Goal: Task Accomplishment & Management: Manage account settings

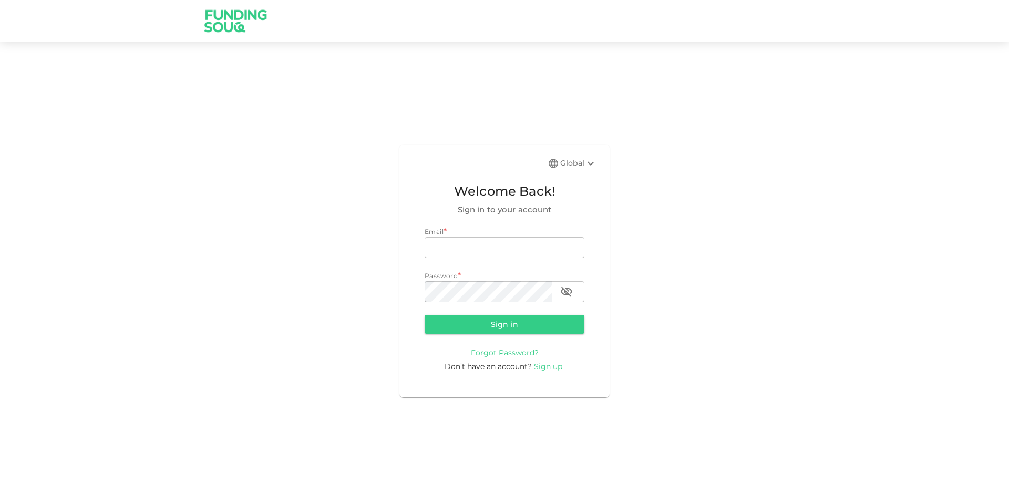
click at [598, 168] on div "Global Welcome Back! Sign in to your account Email * email email Password * pas…" at bounding box center [504, 270] width 210 height 253
click at [589, 162] on icon at bounding box center [590, 163] width 13 height 13
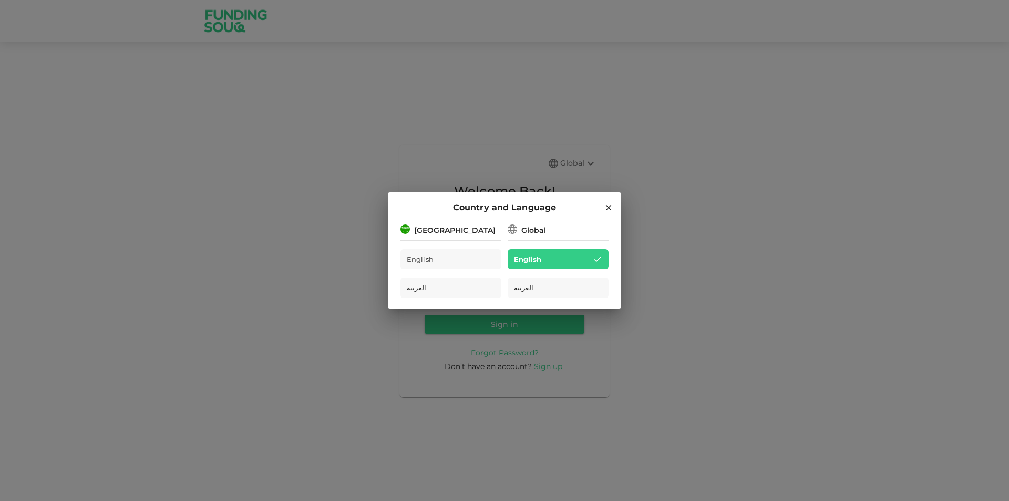
click at [440, 231] on div "Saudi Arabia" at bounding box center [454, 230] width 81 height 11
click at [423, 257] on span "English" at bounding box center [420, 259] width 27 height 12
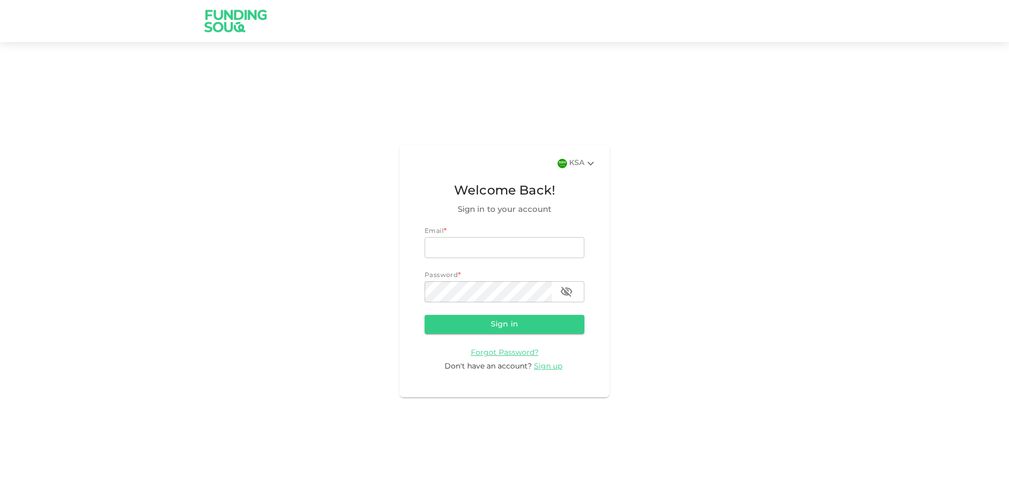
click at [588, 160] on icon at bounding box center [590, 163] width 13 height 13
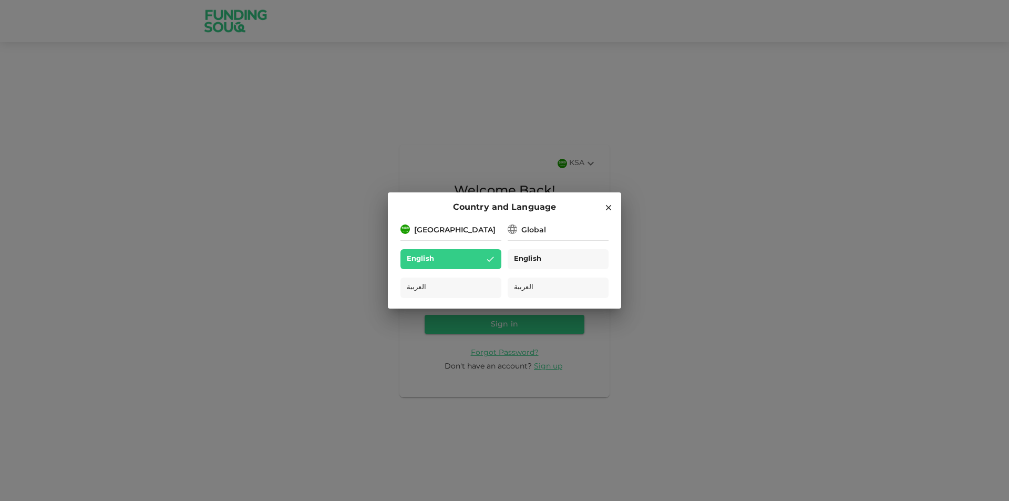
click at [536, 260] on span "English" at bounding box center [527, 259] width 27 height 12
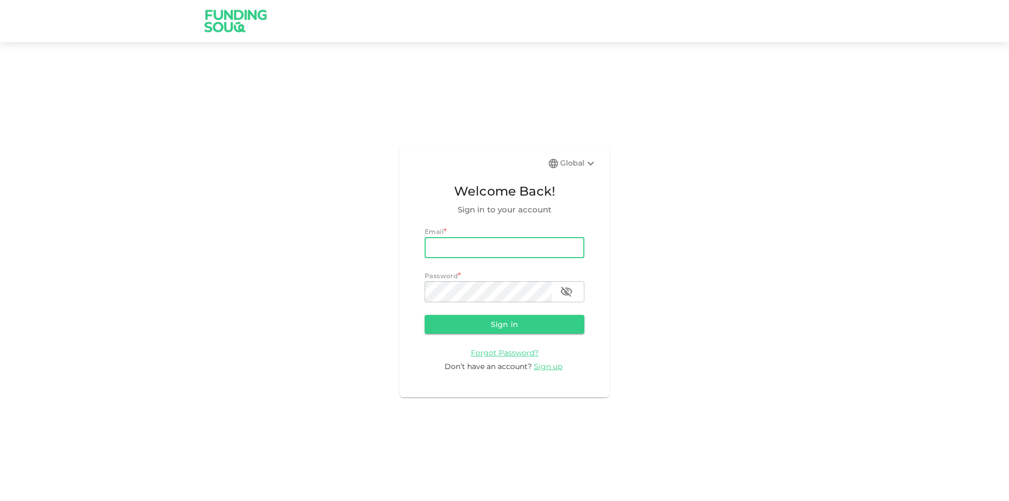
click at [506, 248] on input "email" at bounding box center [504, 247] width 160 height 21
type input "hossam.elgoghail2@gmail.com"
click at [477, 326] on button "Sign in" at bounding box center [504, 324] width 160 height 19
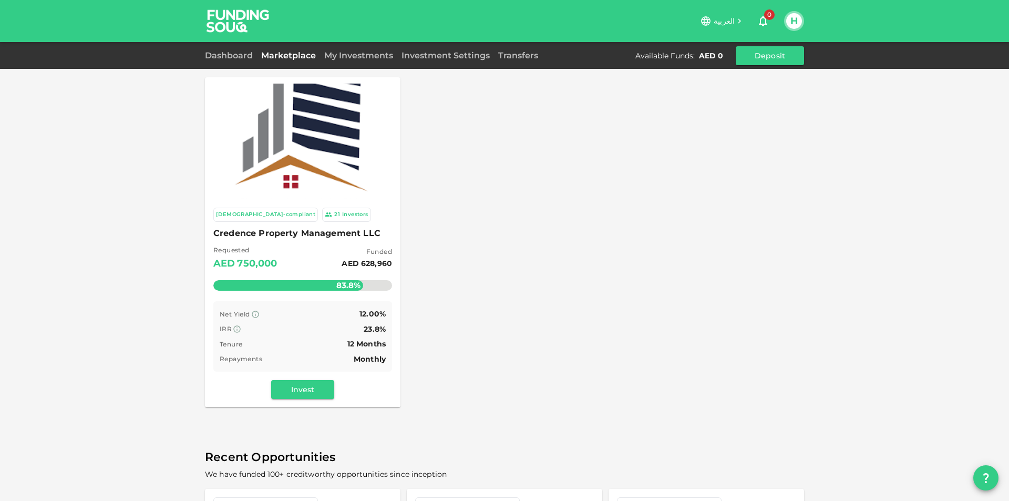
click at [350, 231] on span "Credence Property Management LLC" at bounding box center [302, 233] width 179 height 15
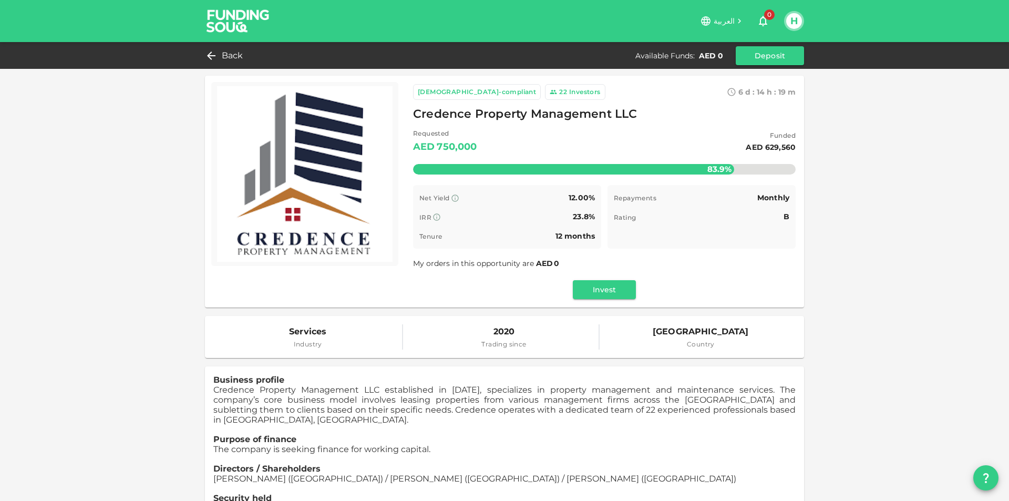
click at [231, 20] on img at bounding box center [238, 20] width 79 height 41
